Goal: Navigation & Orientation: Find specific page/section

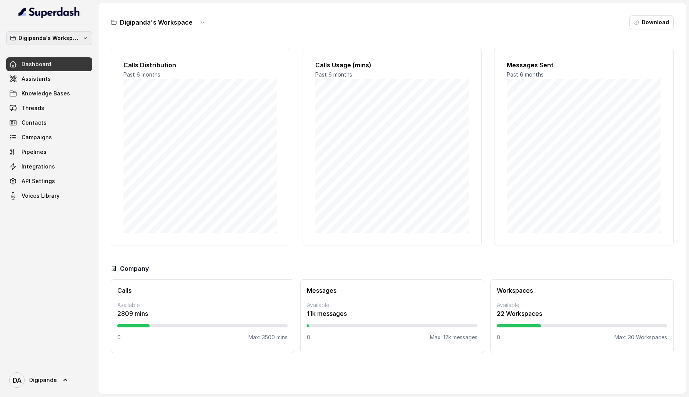
click at [46, 37] on p "Digipanda's Workspace" at bounding box center [49, 37] width 62 height 9
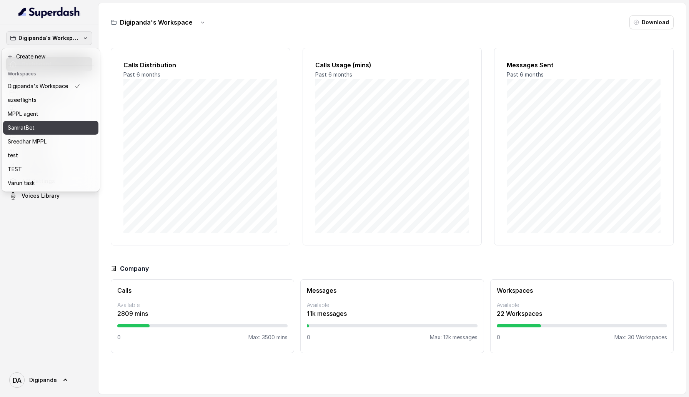
click at [43, 114] on div "MPPL agent" at bounding box center [44, 113] width 73 height 9
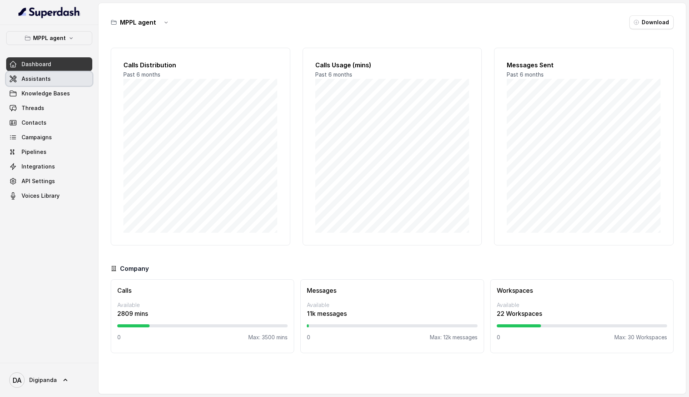
click at [57, 72] on link "Assistants" at bounding box center [49, 79] width 86 height 14
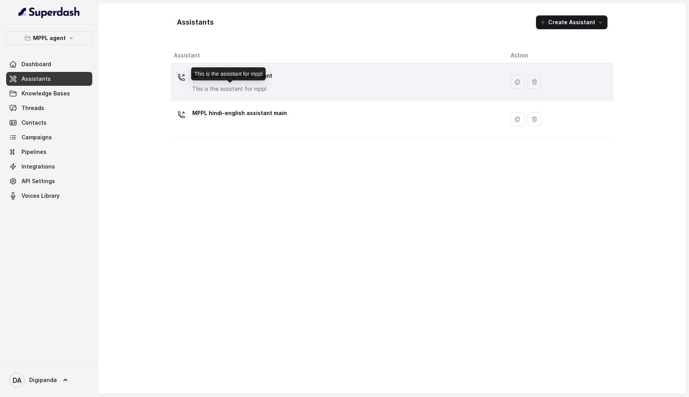
click at [208, 85] on p "This is the assistant for mppl" at bounding box center [232, 89] width 80 height 8
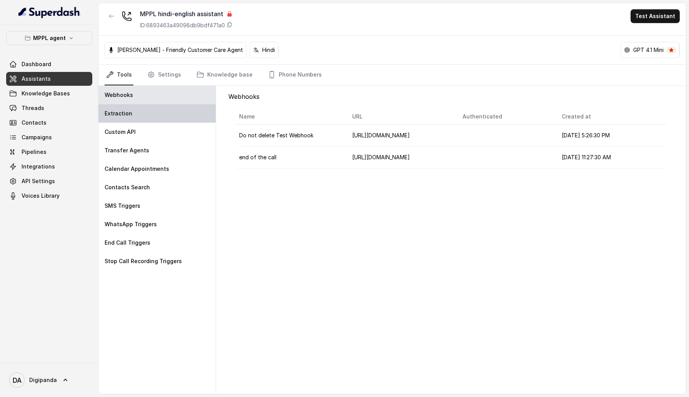
click at [163, 108] on div "Extraction" at bounding box center [156, 113] width 117 height 18
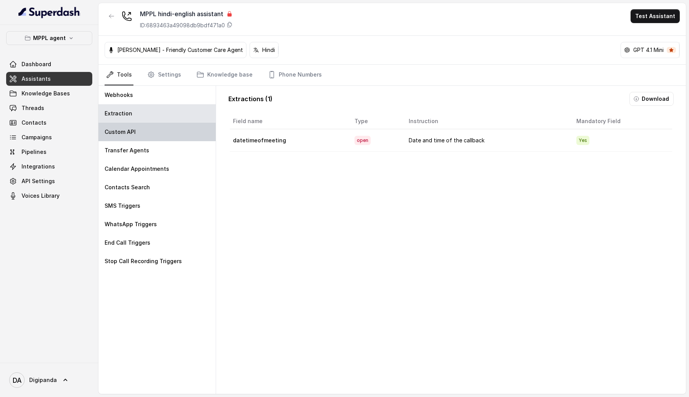
click at [163, 130] on div "Custom API" at bounding box center [156, 132] width 117 height 18
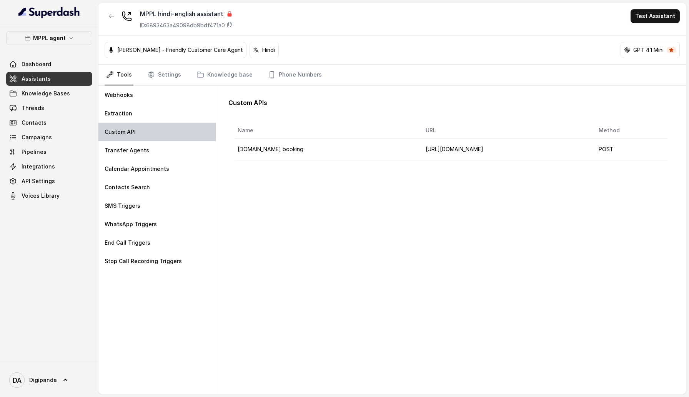
click at [161, 140] on div "Custom API" at bounding box center [156, 132] width 117 height 18
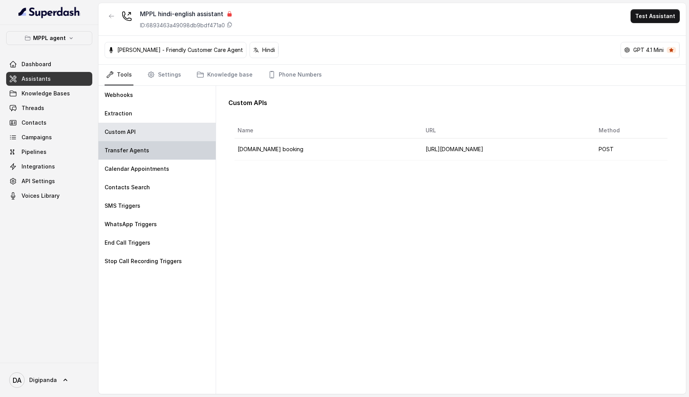
click at [161, 151] on div "Transfer Agents" at bounding box center [156, 150] width 117 height 18
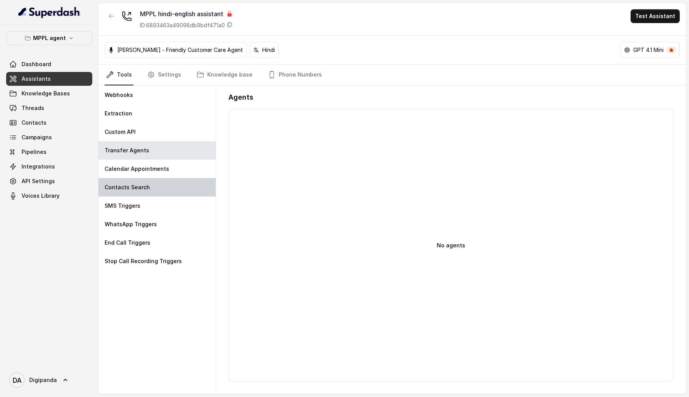
click at [161, 179] on div "Contacts Search" at bounding box center [156, 187] width 117 height 18
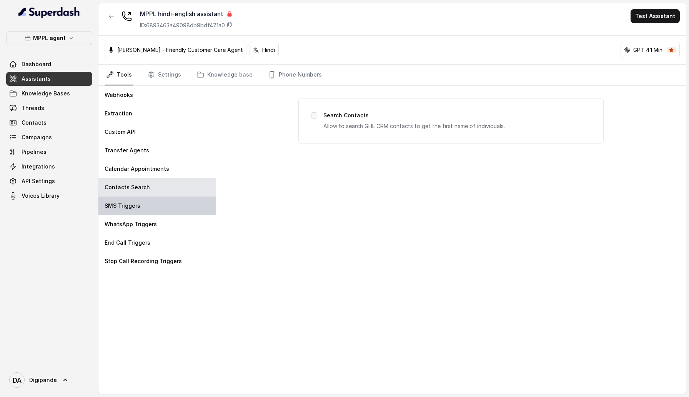
click at [161, 197] on div "SMS Triggers" at bounding box center [156, 206] width 117 height 18
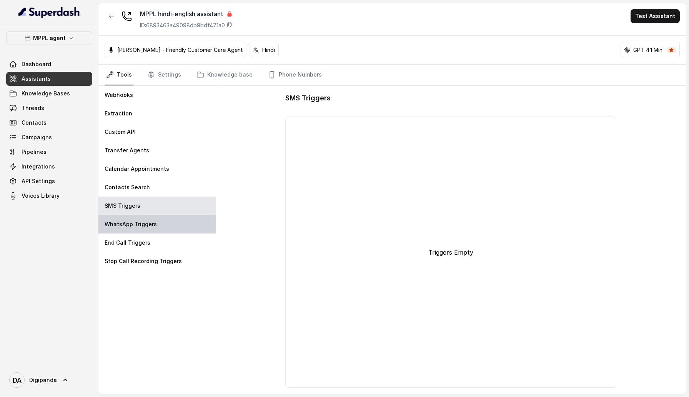
click at [159, 197] on div "WhatsApp Triggers" at bounding box center [156, 224] width 117 height 18
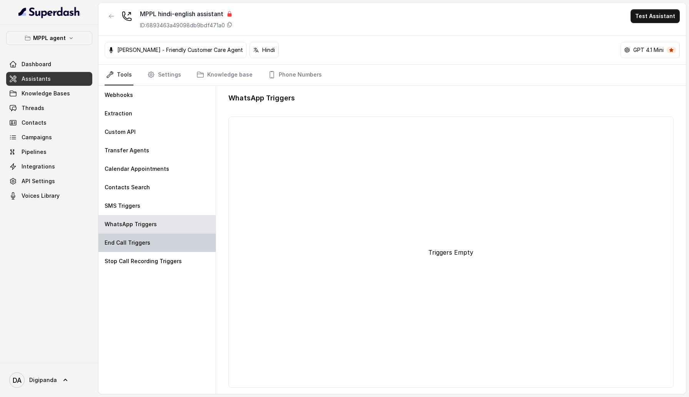
click at [158, 197] on div "End Call Triggers" at bounding box center [156, 243] width 117 height 18
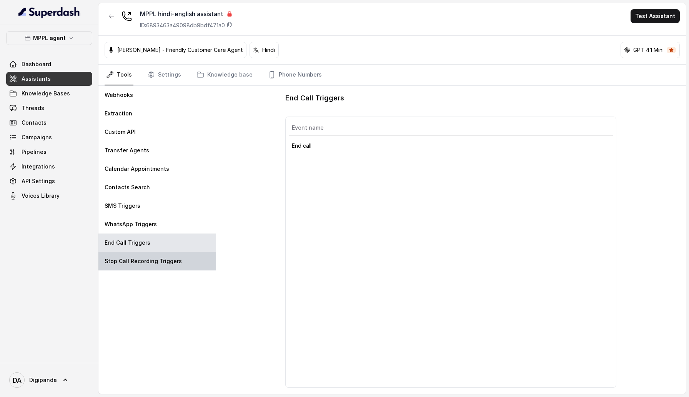
click at [158, 197] on p "Stop Call Recording Triggers" at bounding box center [143, 261] width 77 height 8
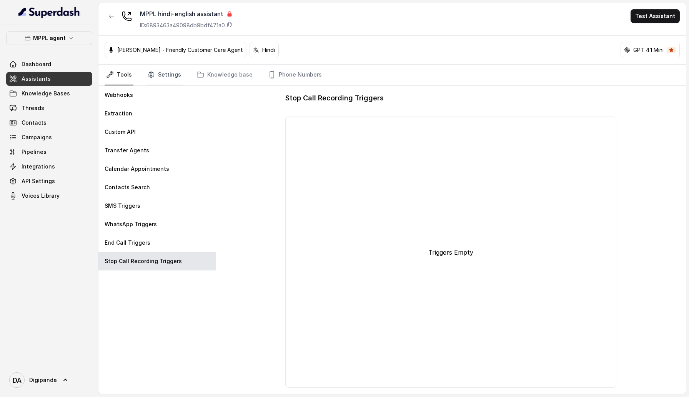
click at [172, 75] on link "Settings" at bounding box center [164, 75] width 37 height 21
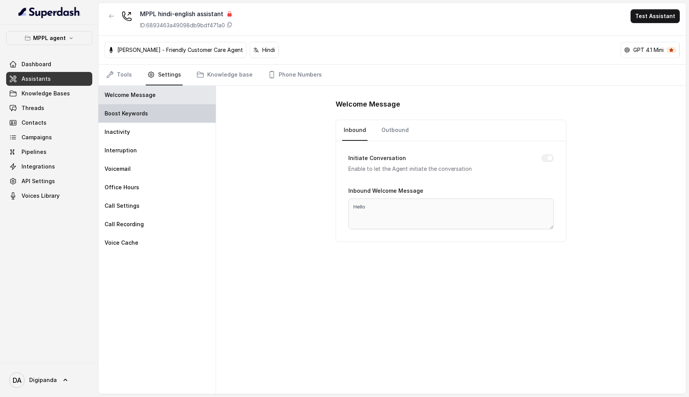
click at [162, 113] on div "Boost Keywords" at bounding box center [156, 113] width 117 height 18
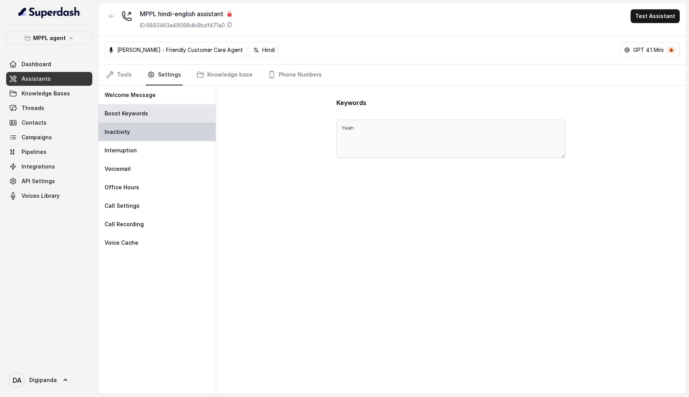
click at [162, 134] on div "Inactivity" at bounding box center [156, 132] width 117 height 18
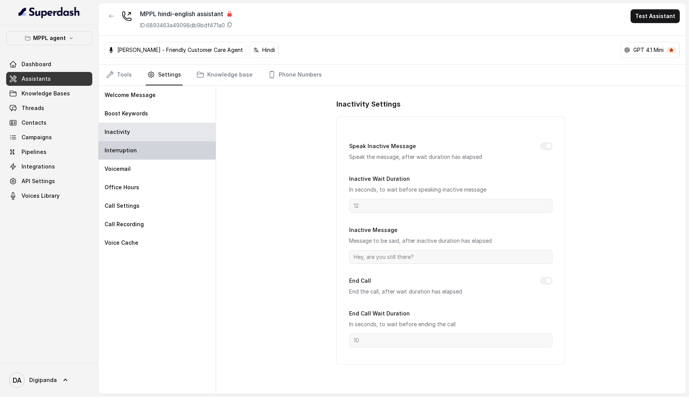
click at [160, 150] on div "Interruption" at bounding box center [156, 150] width 117 height 18
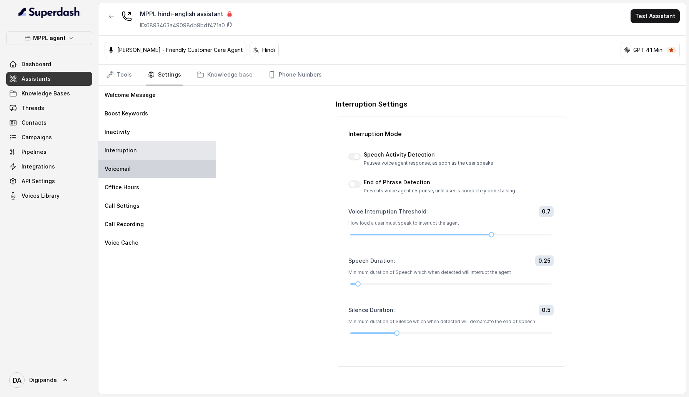
click at [156, 169] on div "Voicemail" at bounding box center [156, 169] width 117 height 18
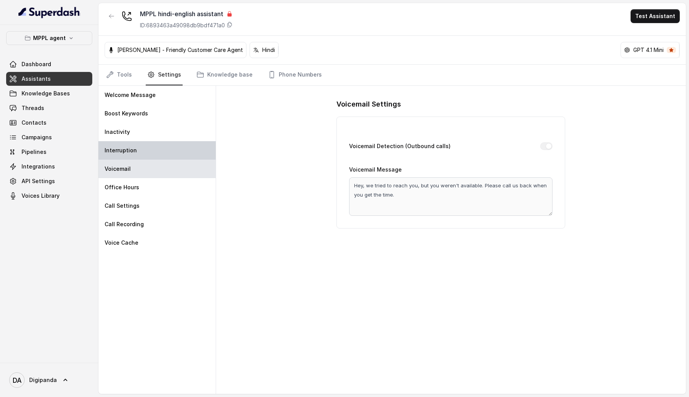
click at [153, 149] on div "Interruption" at bounding box center [156, 150] width 117 height 18
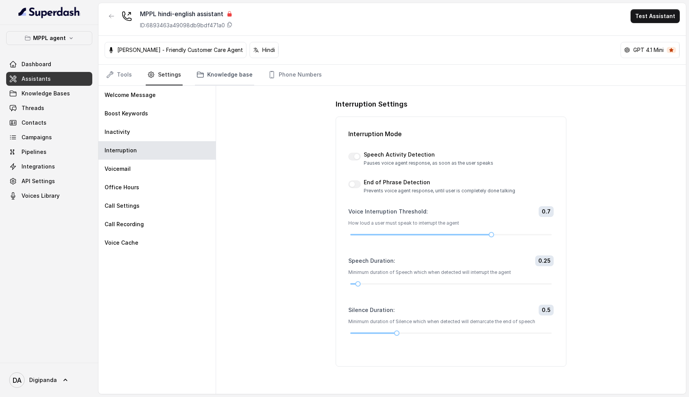
click at [230, 72] on link "Knowledge base" at bounding box center [224, 75] width 59 height 21
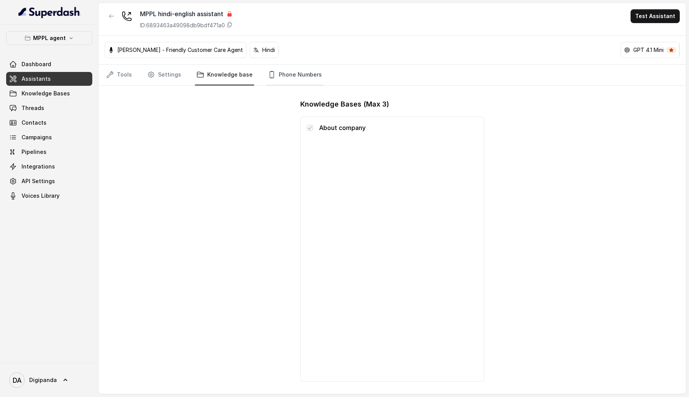
click at [287, 71] on link "Phone Numbers" at bounding box center [295, 75] width 57 height 21
click at [219, 76] on link "Knowledge base" at bounding box center [224, 75] width 59 height 21
click at [108, 14] on icon "button" at bounding box center [111, 16] width 6 height 6
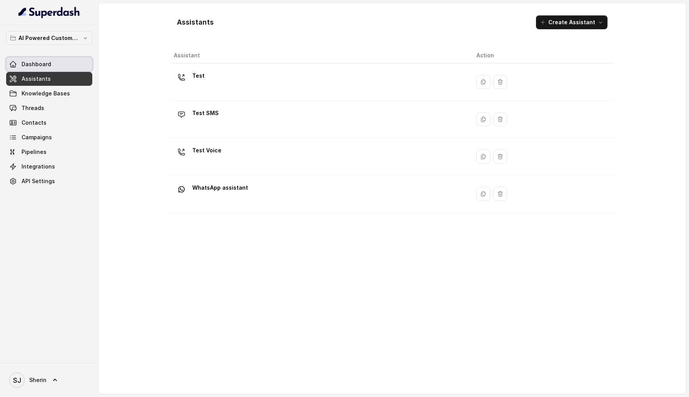
click at [80, 61] on link "Dashboard" at bounding box center [49, 64] width 86 height 14
